Goal: Complete application form

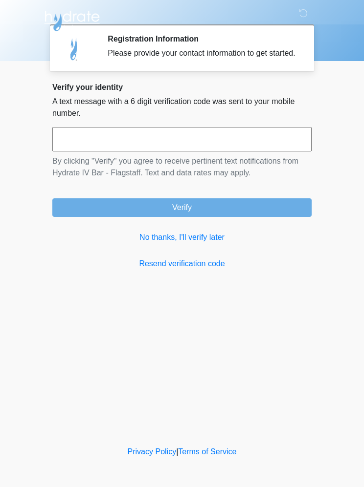
click at [257, 146] on input "text" at bounding box center [181, 139] width 259 height 24
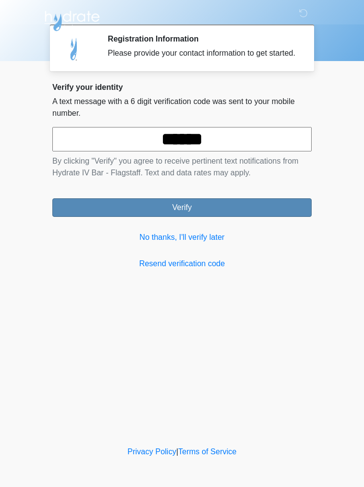
type input "******"
click at [224, 210] on button "Verify" at bounding box center [181, 207] width 259 height 19
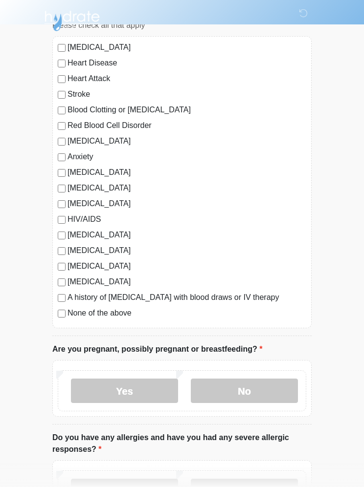
scroll to position [84, 0]
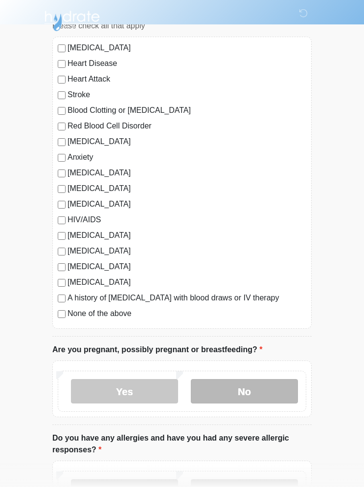
click at [266, 399] on label "No" at bounding box center [244, 391] width 107 height 24
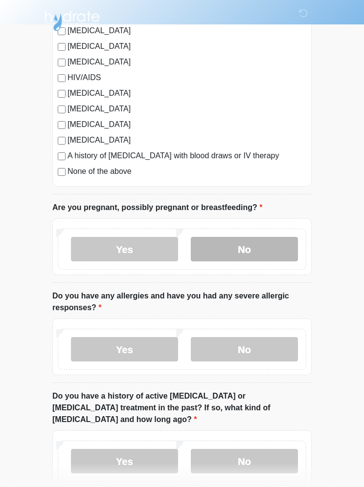
scroll to position [226, 0]
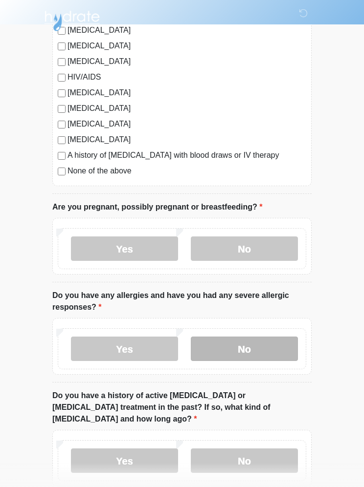
click at [257, 355] on label "No" at bounding box center [244, 349] width 107 height 24
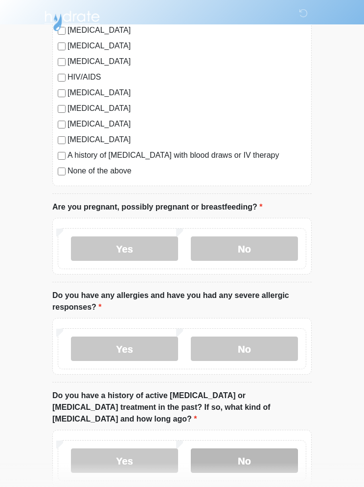
click at [265, 453] on label "No" at bounding box center [244, 461] width 107 height 24
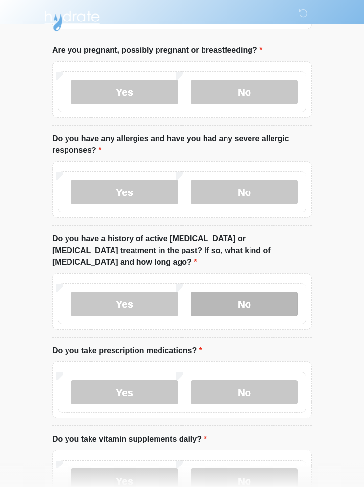
scroll to position [386, 0]
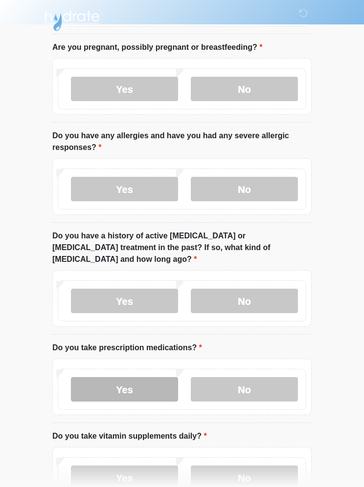
click at [103, 378] on label "Yes" at bounding box center [124, 390] width 107 height 24
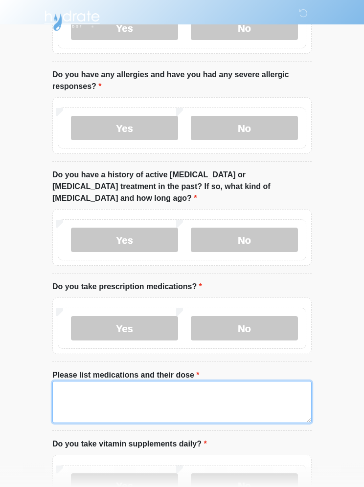
click at [201, 386] on textarea "Please list medications and their dose" at bounding box center [181, 403] width 259 height 42
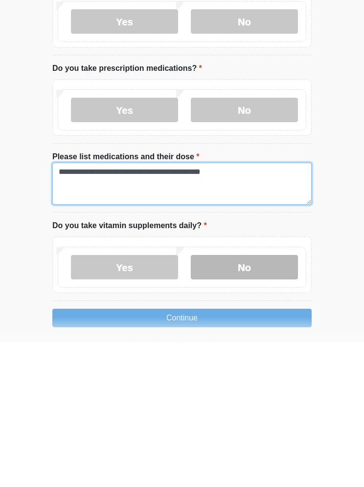
type textarea "**********"
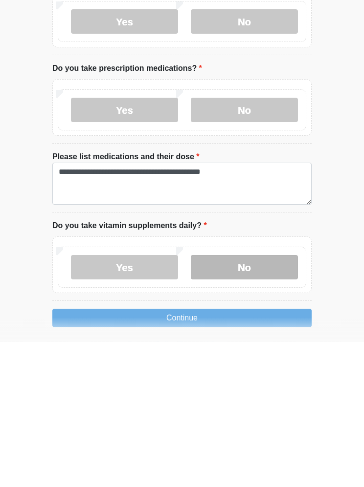
click at [255, 401] on label "No" at bounding box center [244, 413] width 107 height 24
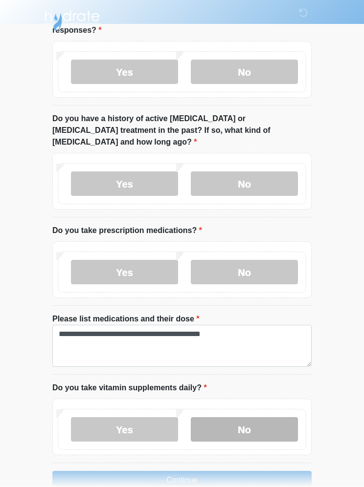
scroll to position [545, 0]
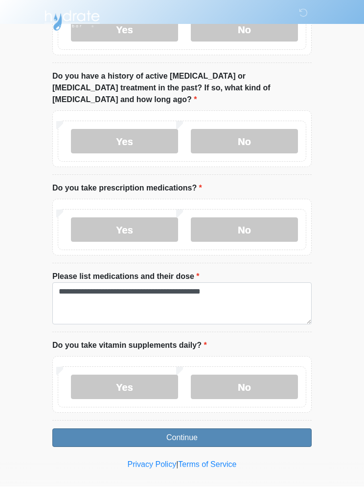
click at [207, 434] on button "Continue" at bounding box center [181, 438] width 259 height 19
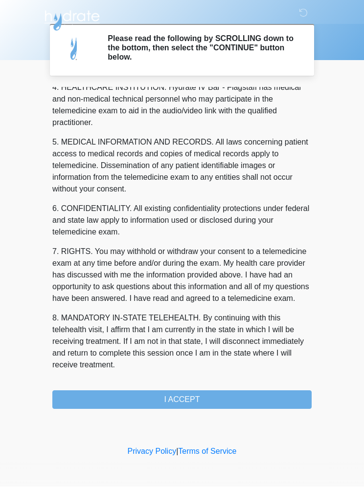
scroll to position [287, 0]
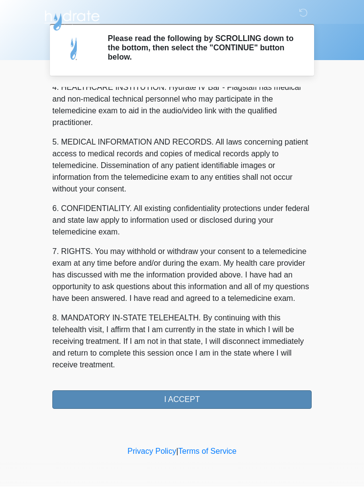
click at [188, 404] on button "I ACCEPT" at bounding box center [181, 400] width 259 height 19
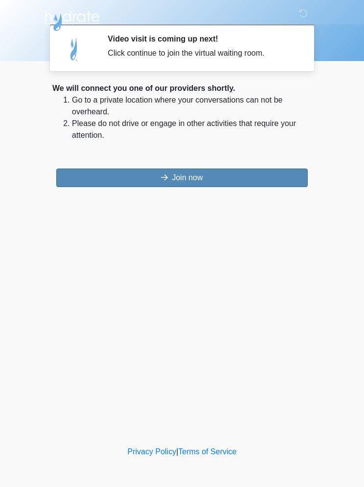
click at [206, 186] on button "Join now" at bounding box center [181, 178] width 251 height 19
